Goal: Transaction & Acquisition: Purchase product/service

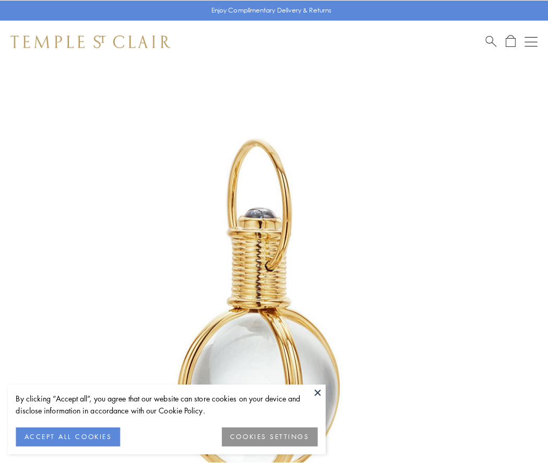
scroll to position [272, 0]
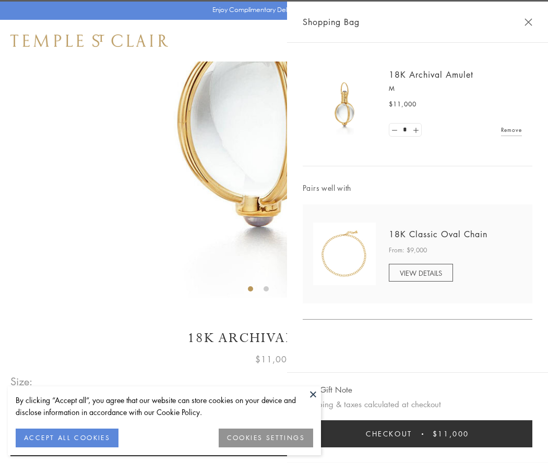
click at [417, 434] on button "Checkout $11,000" at bounding box center [417, 433] width 229 height 27
